Goal: Task Accomplishment & Management: Use online tool/utility

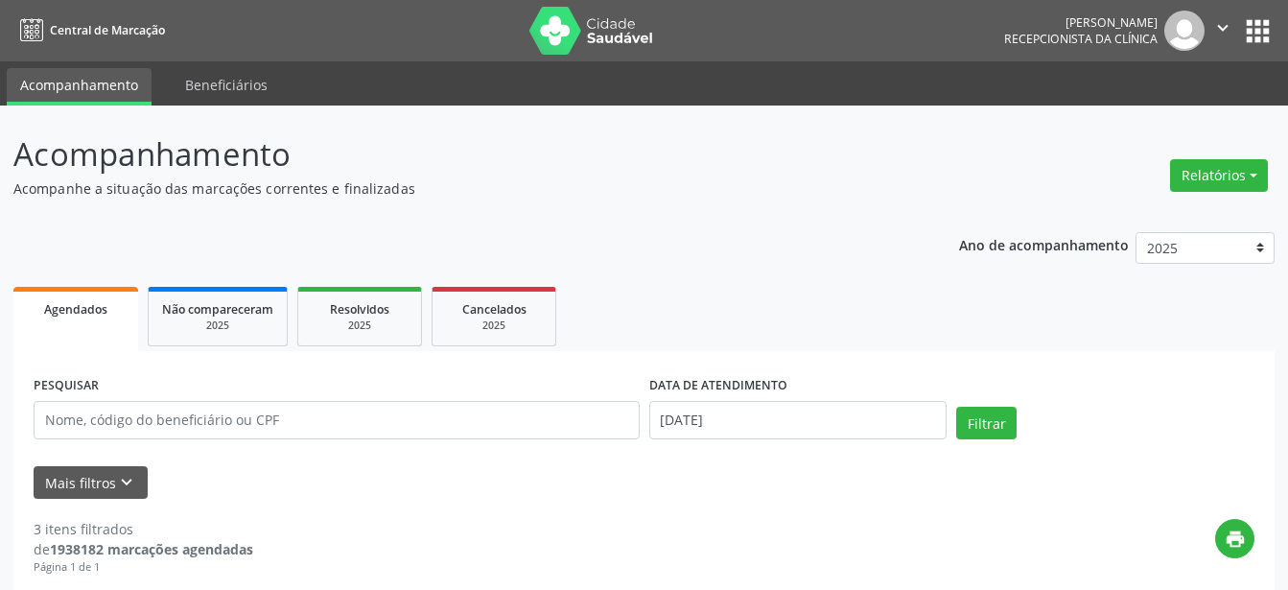
click at [1218, 182] on button "Relatórios" at bounding box center [1219, 175] width 98 height 33
click at [1148, 218] on link "Agendamentos" at bounding box center [1166, 216] width 206 height 27
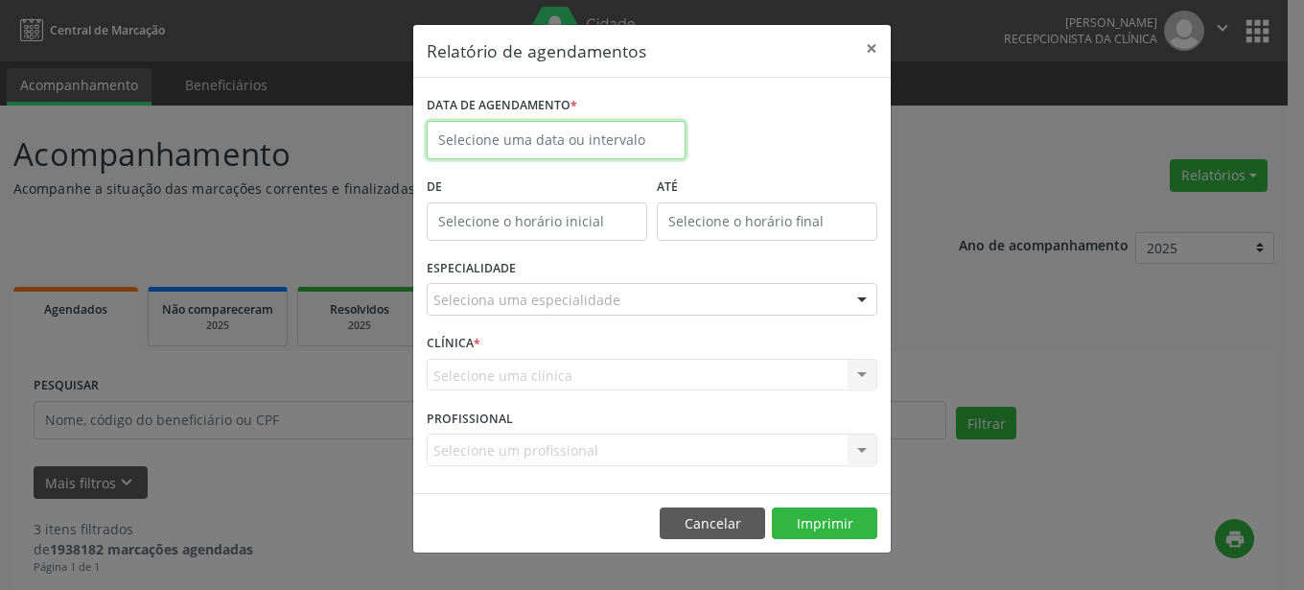
click at [523, 146] on input "text" at bounding box center [556, 140] width 259 height 38
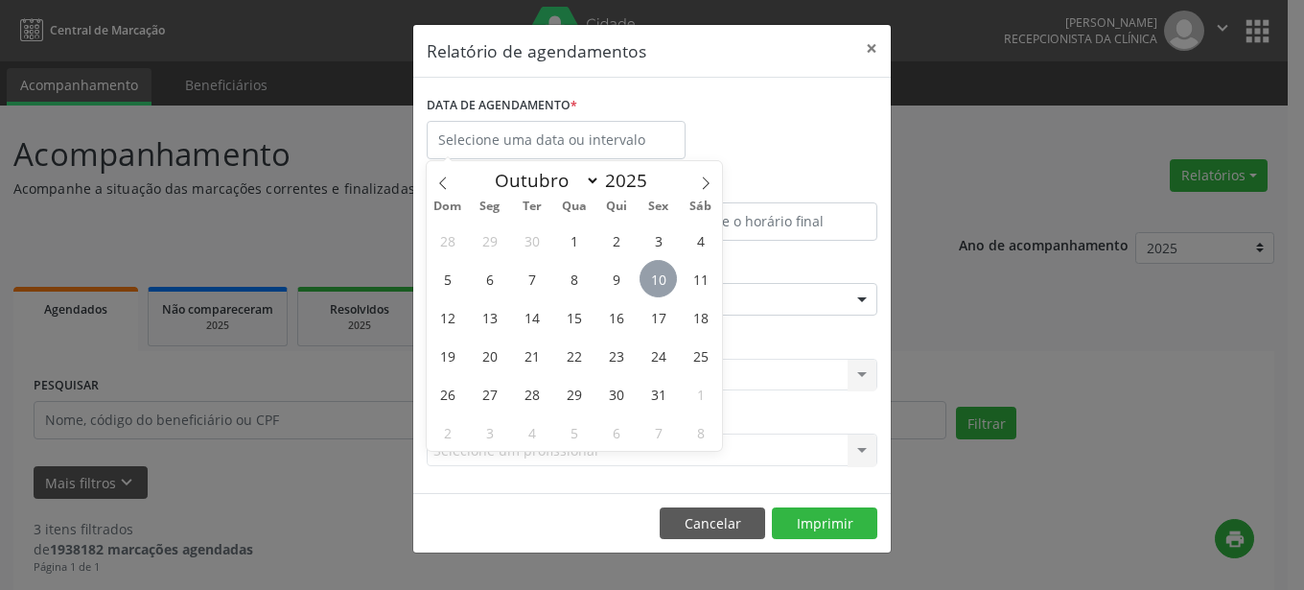
click at [668, 275] on span "10" at bounding box center [658, 278] width 37 height 37
type input "[DATE]"
click at [668, 275] on span "10" at bounding box center [658, 278] width 37 height 37
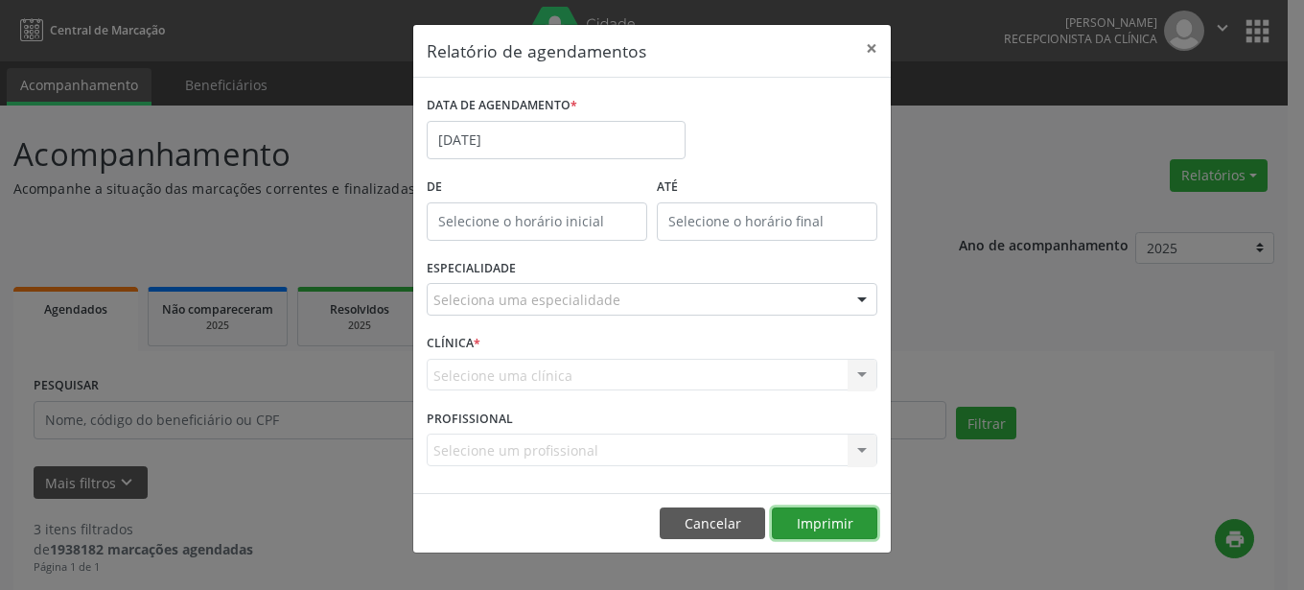
click at [788, 527] on button "Imprimir" at bounding box center [824, 523] width 105 height 33
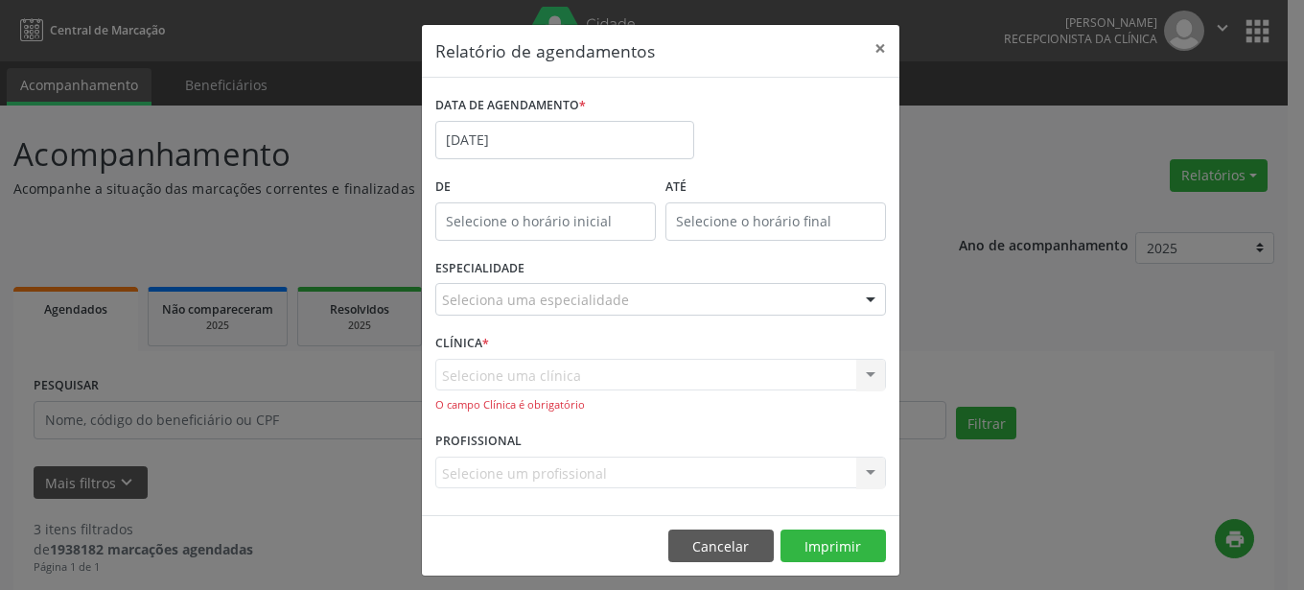
click at [856, 303] on div at bounding box center [870, 300] width 29 height 33
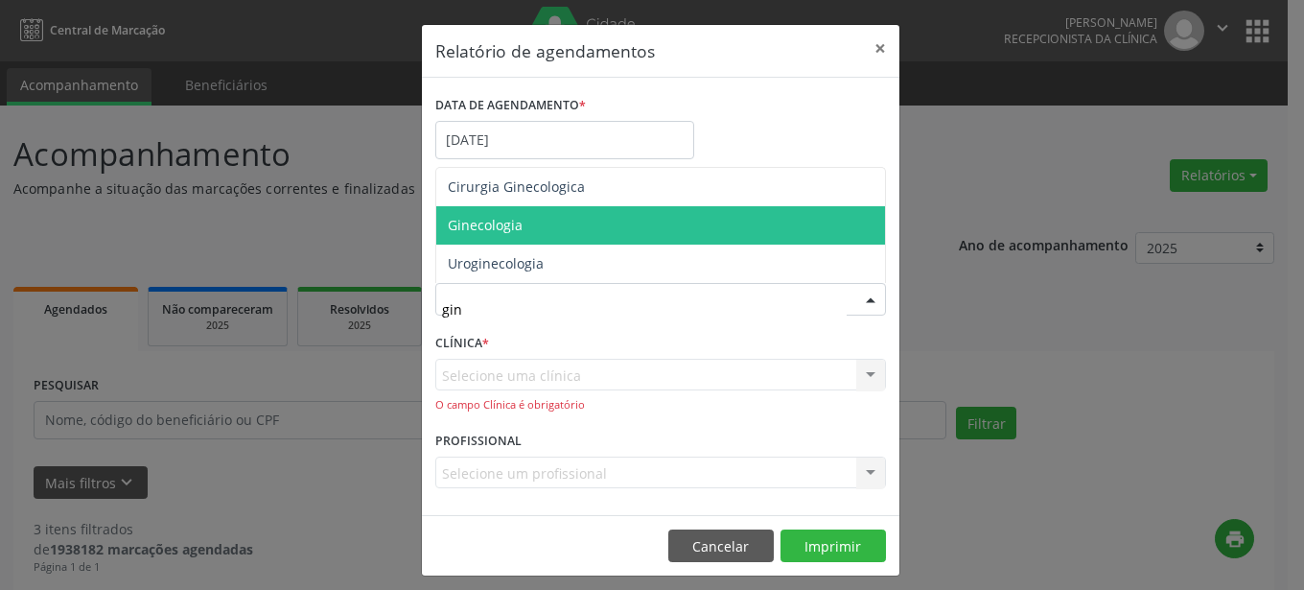
type input "gine"
click at [533, 231] on span "Ginecologia" at bounding box center [660, 225] width 449 height 38
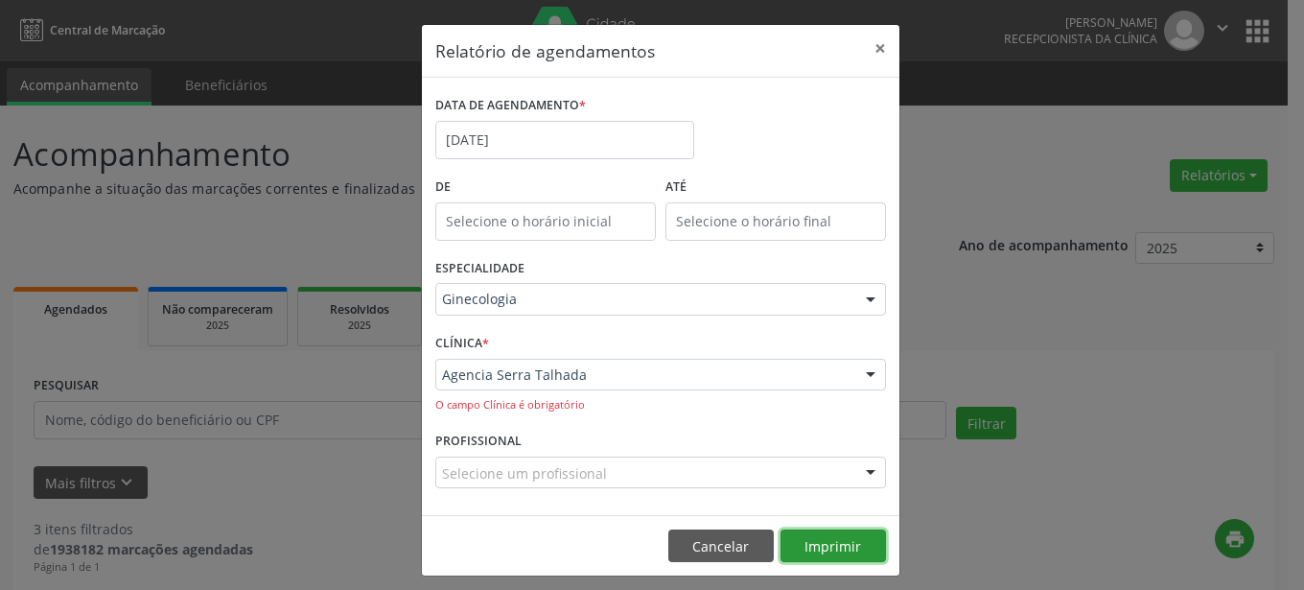
click at [809, 549] on button "Imprimir" at bounding box center [833, 545] width 105 height 33
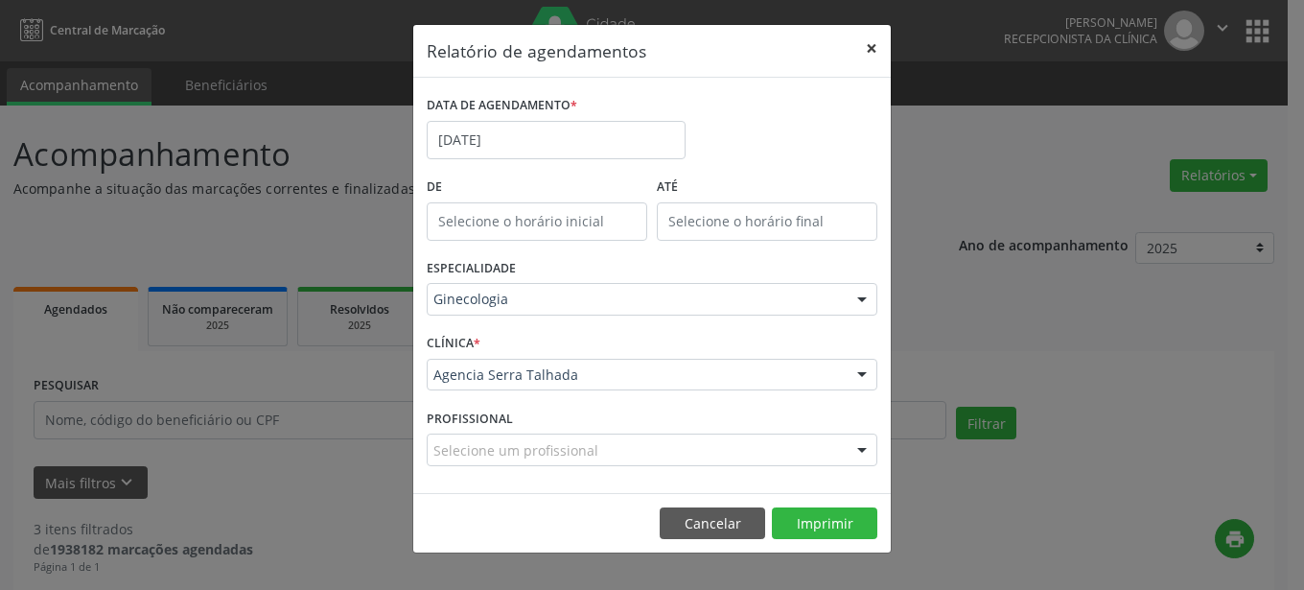
click at [872, 51] on button "×" at bounding box center [872, 48] width 38 height 47
